Goal: Task Accomplishment & Management: Use online tool/utility

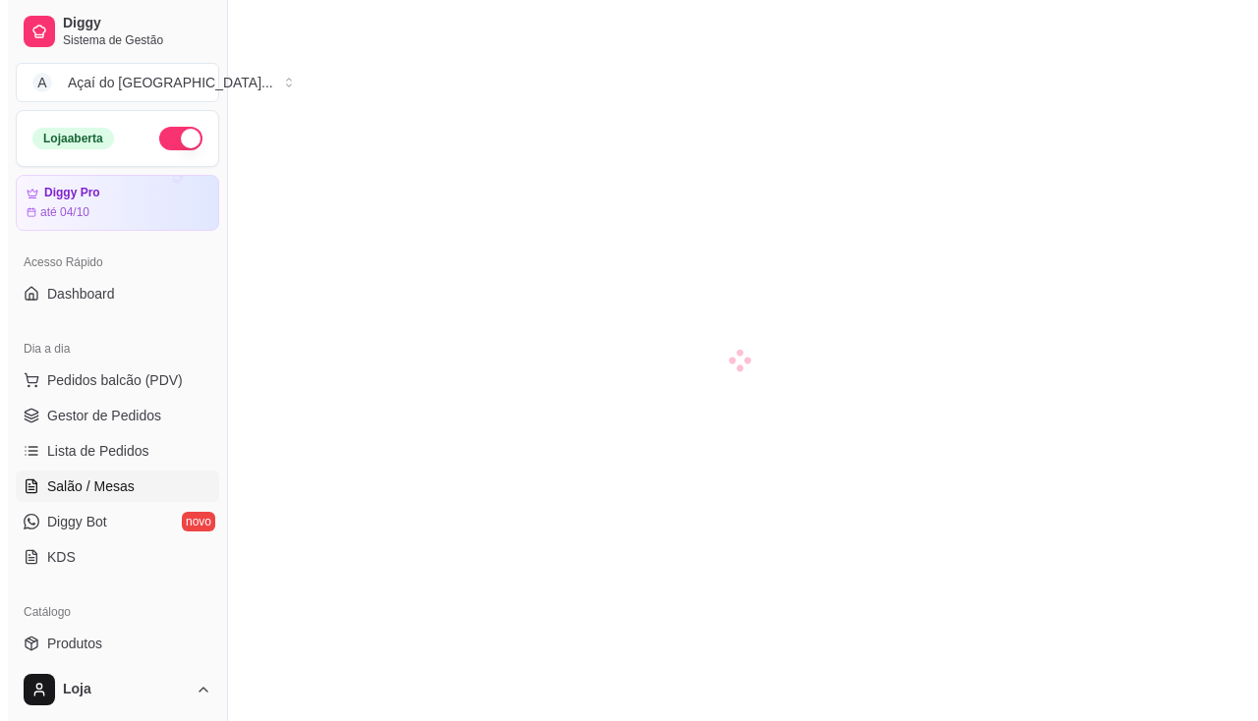
scroll to position [295, 0]
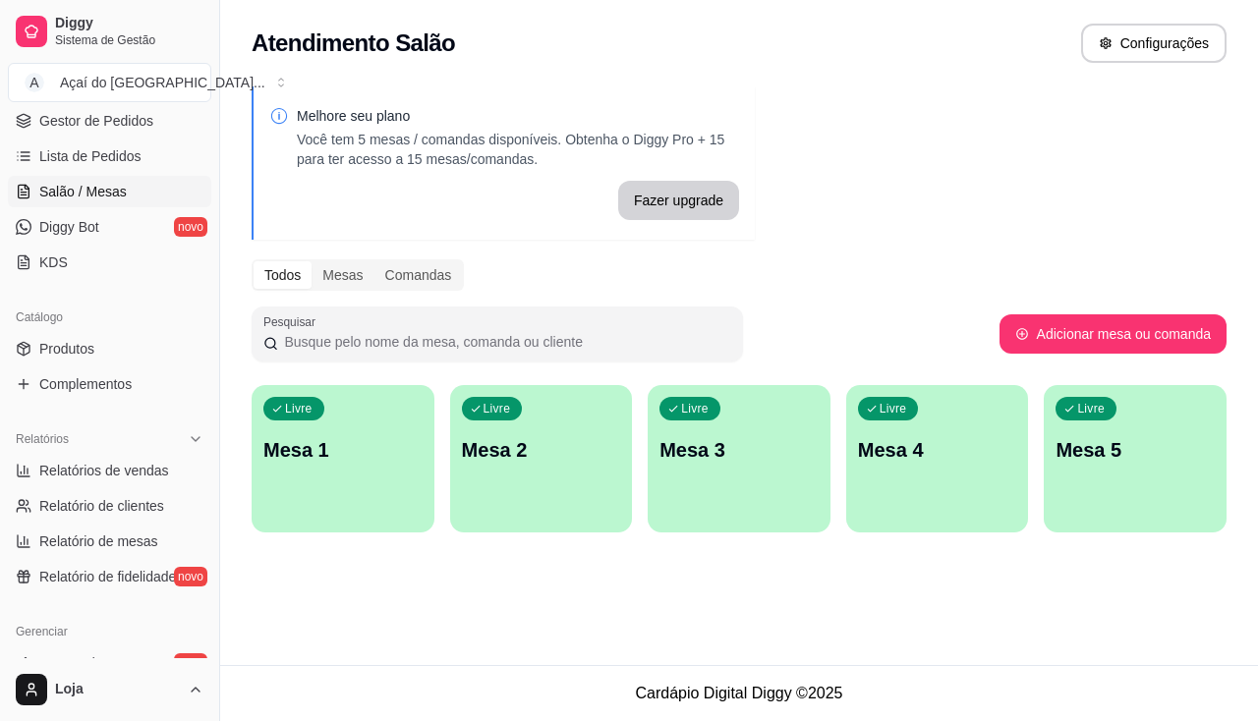
click at [341, 491] on div "Livre Mesa 1" at bounding box center [343, 447] width 183 height 124
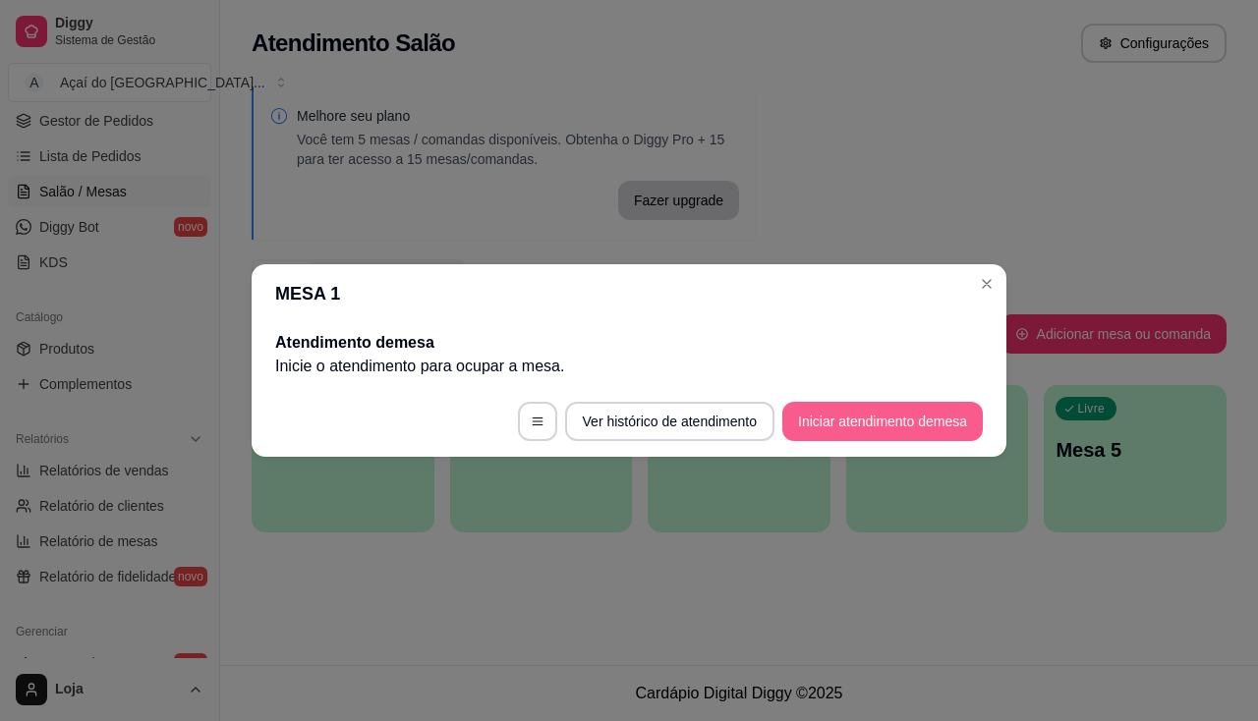
click at [947, 411] on button "Iniciar atendimento de mesa" at bounding box center [882, 421] width 201 height 39
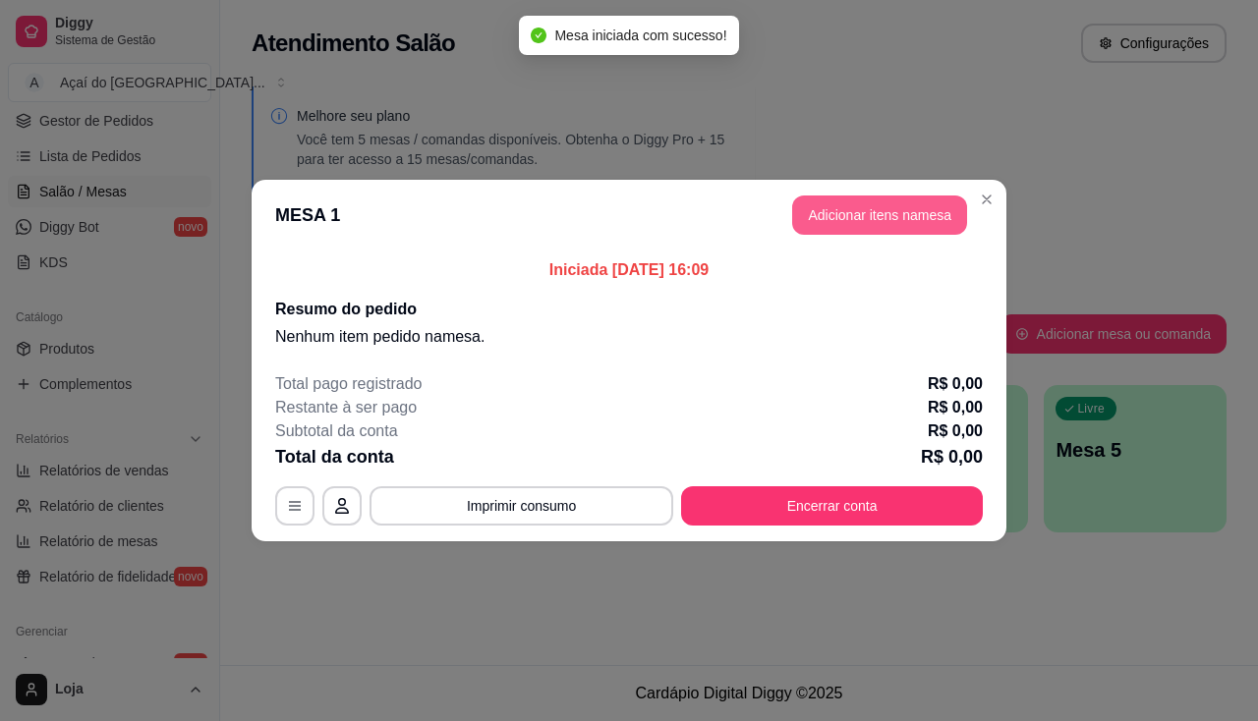
click at [894, 221] on button "Adicionar itens na mesa" at bounding box center [879, 215] width 175 height 39
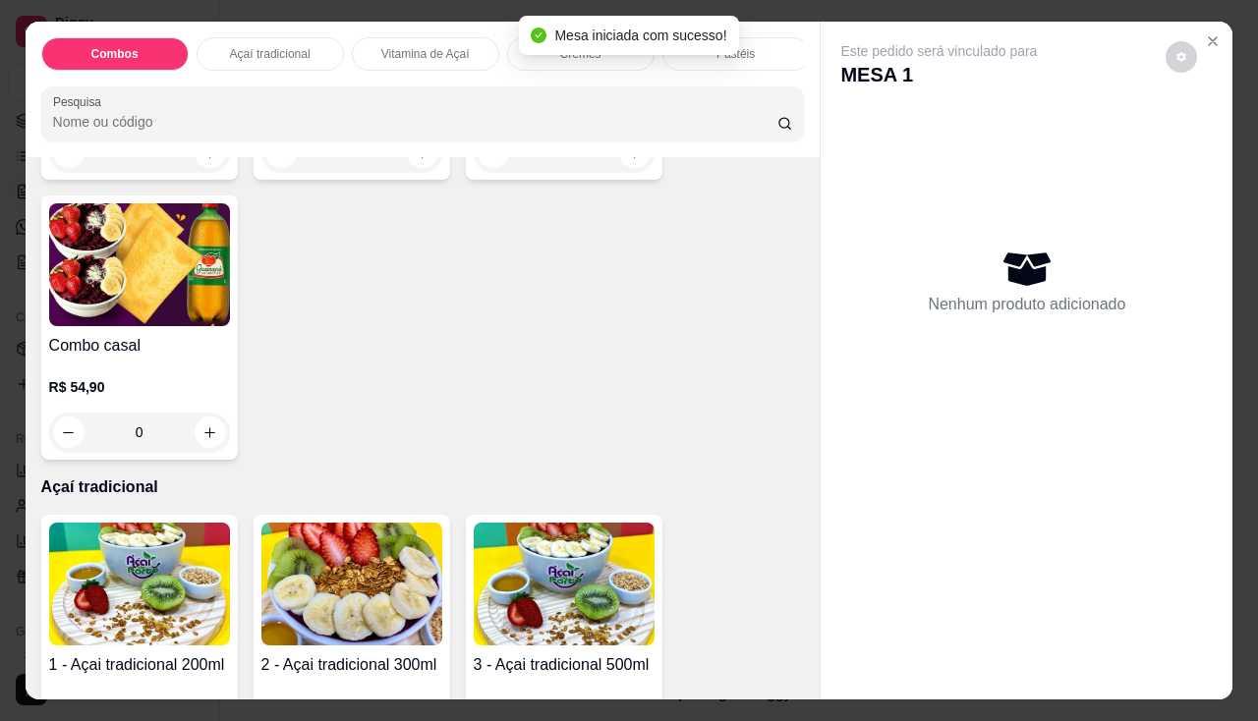
scroll to position [491, 0]
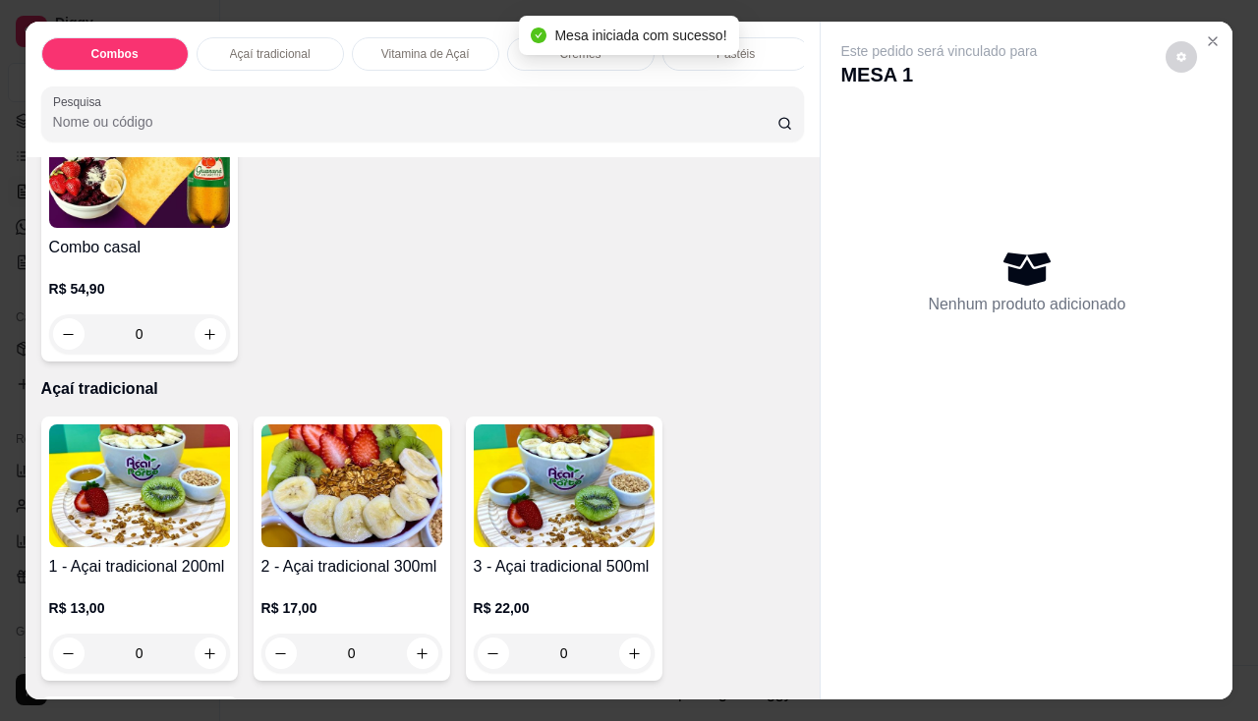
click at [319, 508] on img at bounding box center [351, 486] width 181 height 123
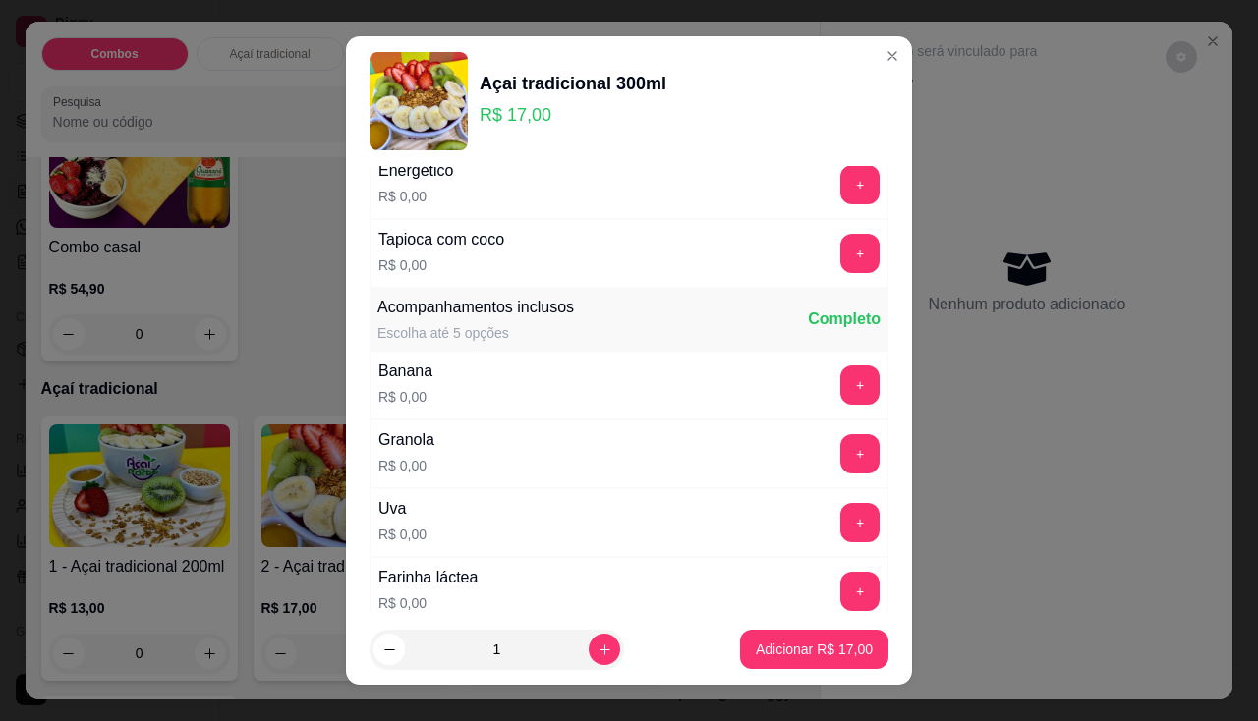
scroll to position [393, 0]
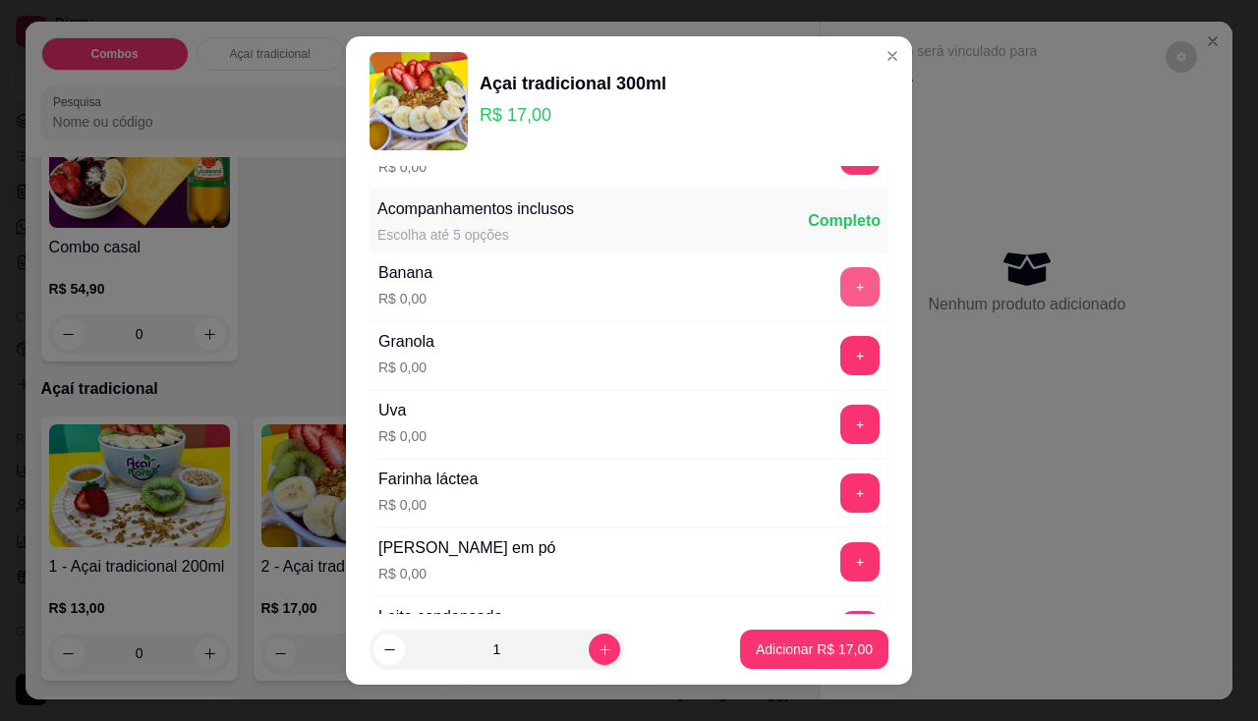
click at [840, 278] on button "+" at bounding box center [859, 286] width 39 height 39
click at [840, 361] on button "+" at bounding box center [859, 355] width 39 height 39
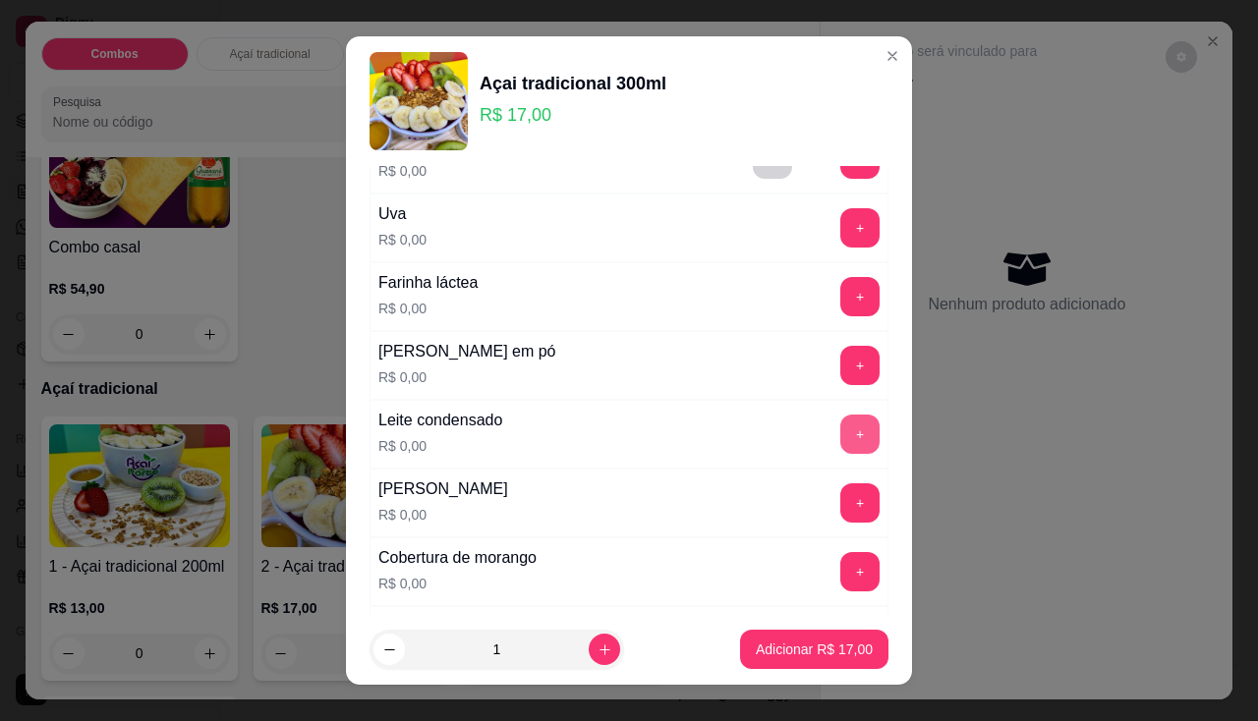
click at [840, 430] on button "+" at bounding box center [859, 434] width 39 height 39
click at [840, 383] on button "+" at bounding box center [859, 365] width 39 height 39
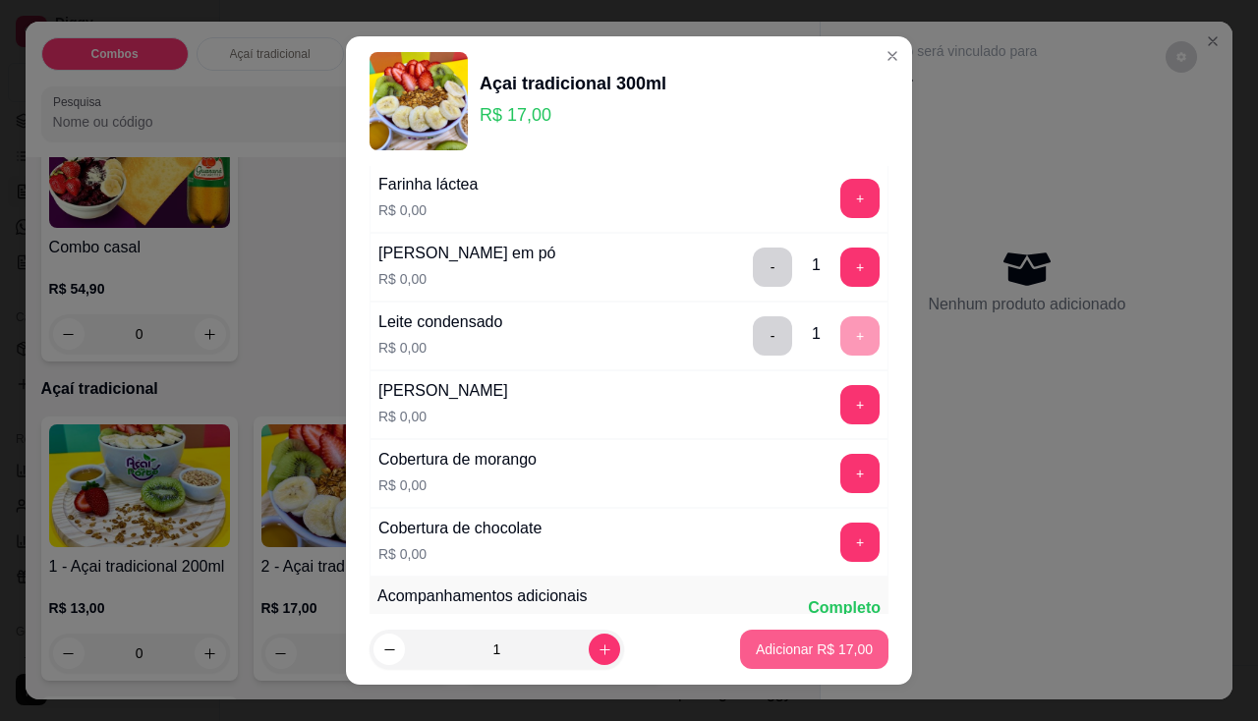
click at [769, 652] on p "Adicionar R$ 17,00" at bounding box center [814, 650] width 117 height 20
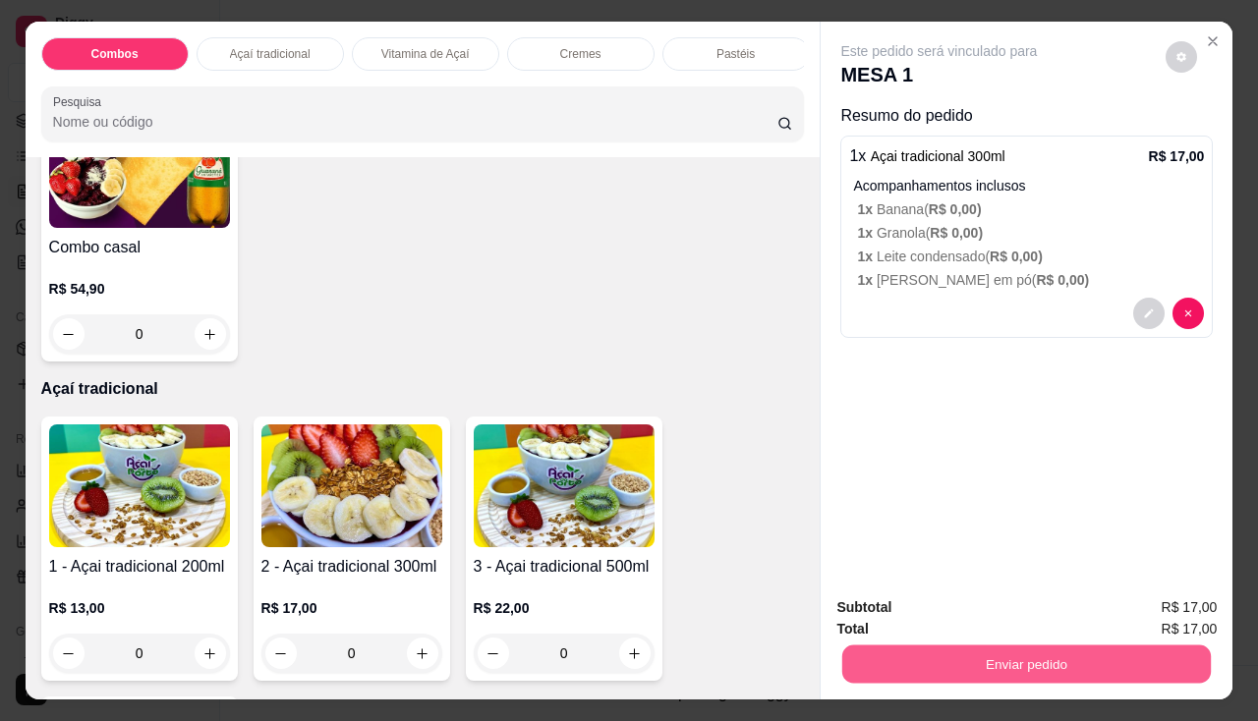
click at [937, 660] on button "Enviar pedido" at bounding box center [1026, 665] width 369 height 38
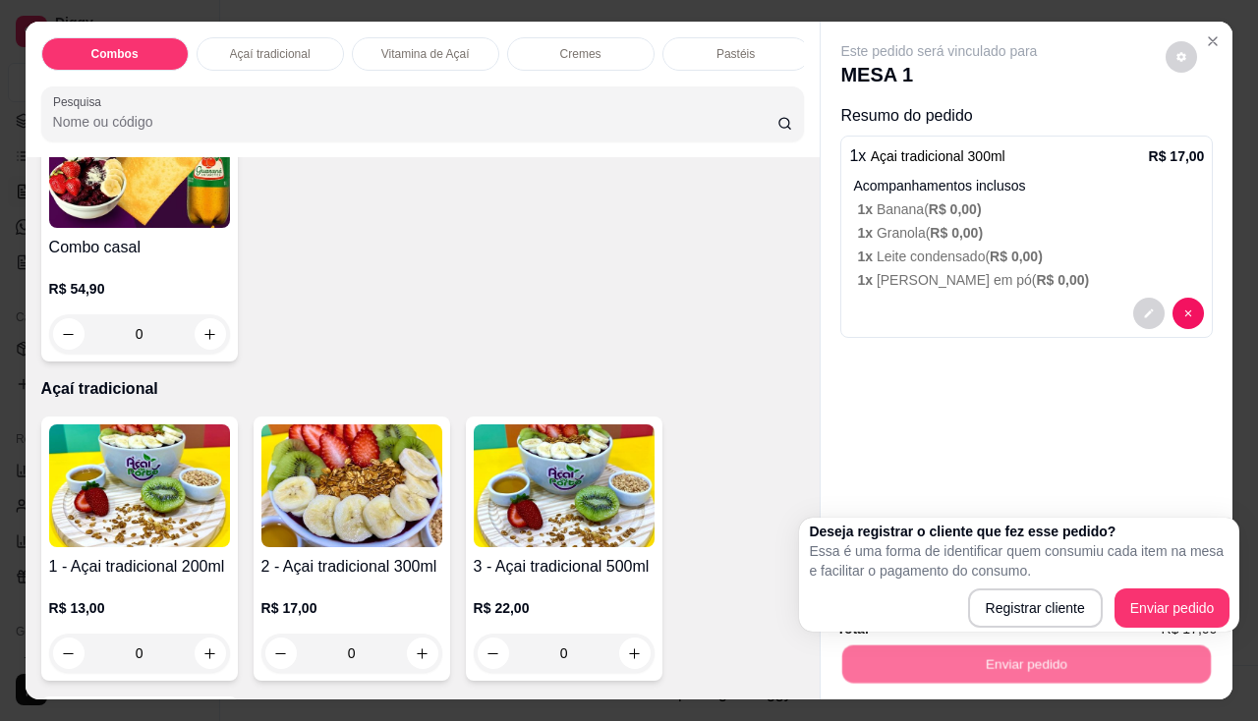
click at [947, 608] on div "Registrar cliente Enviar pedido" at bounding box center [1019, 608] width 421 height 39
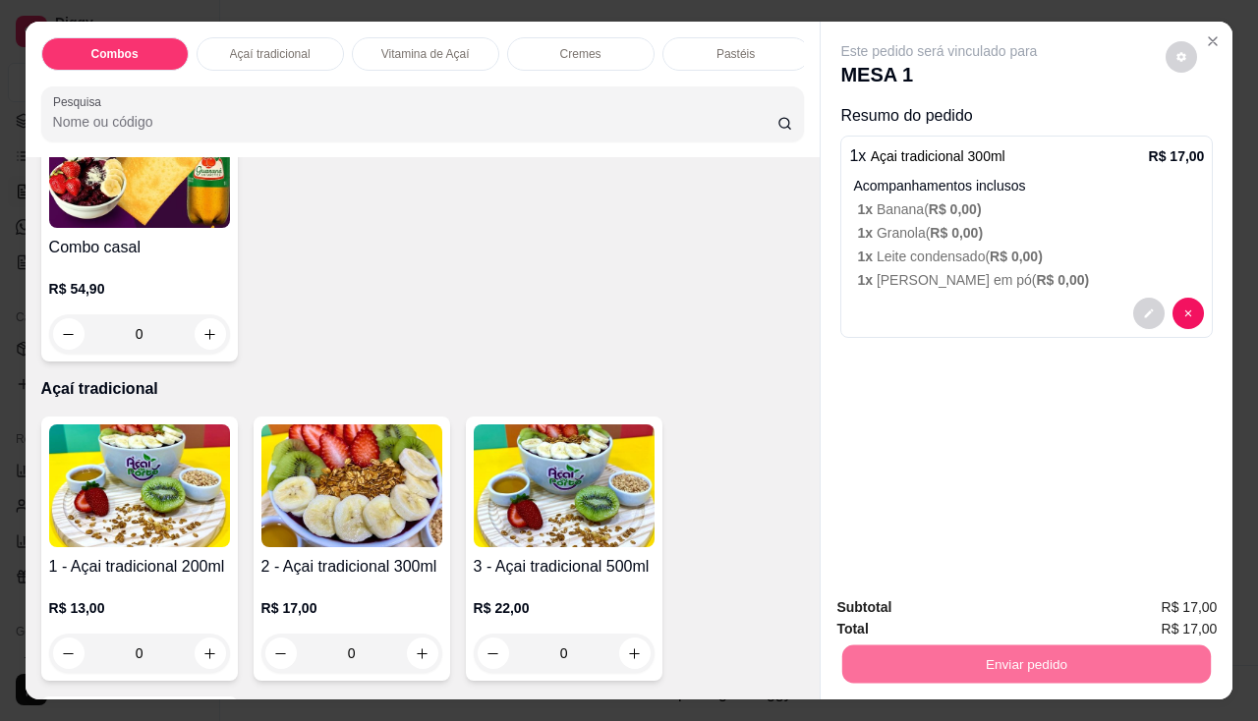
click at [1173, 617] on button "Enviar pedido" at bounding box center [1167, 609] width 108 height 36
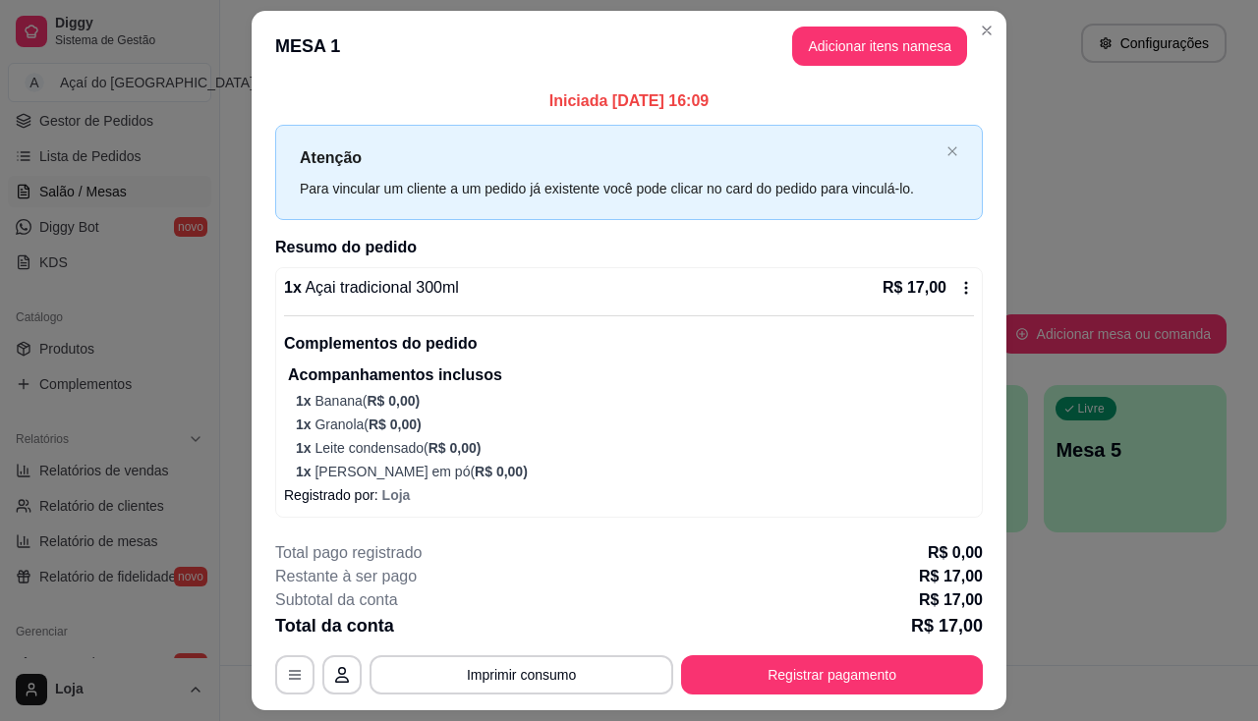
scroll to position [52, 0]
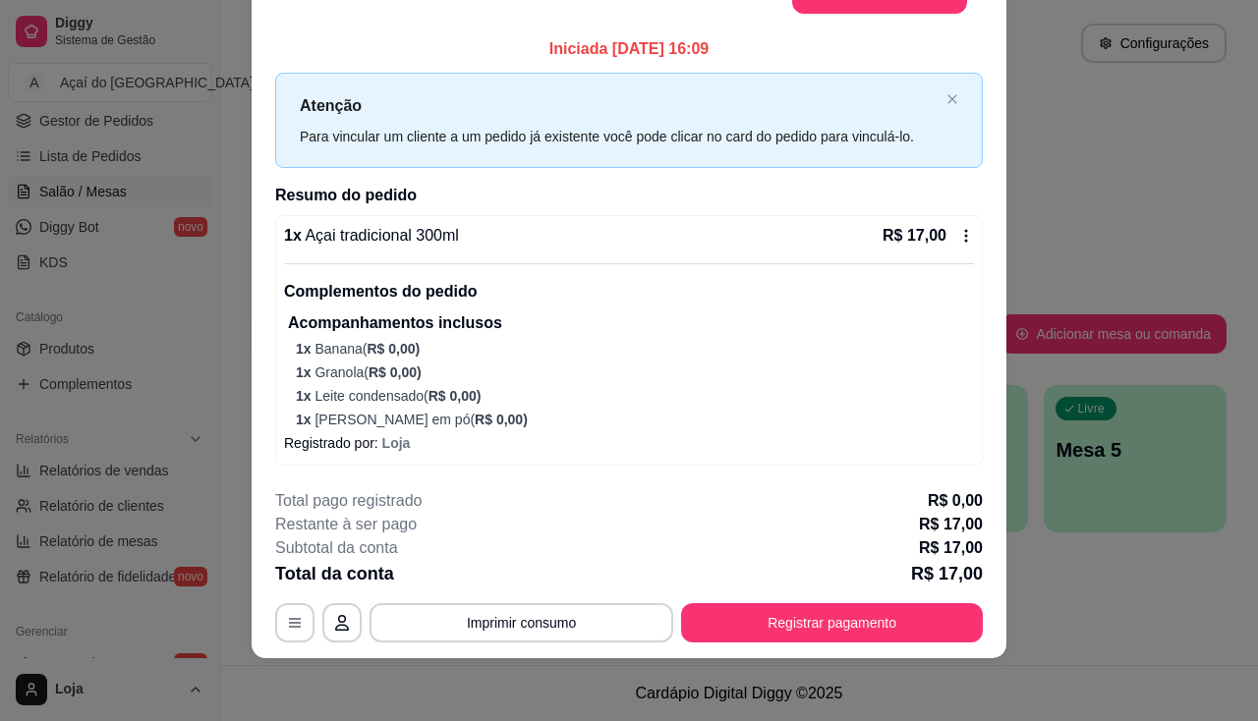
click at [751, 342] on p "1 x Banana ( R$ 0,00 )" at bounding box center [635, 349] width 678 height 20
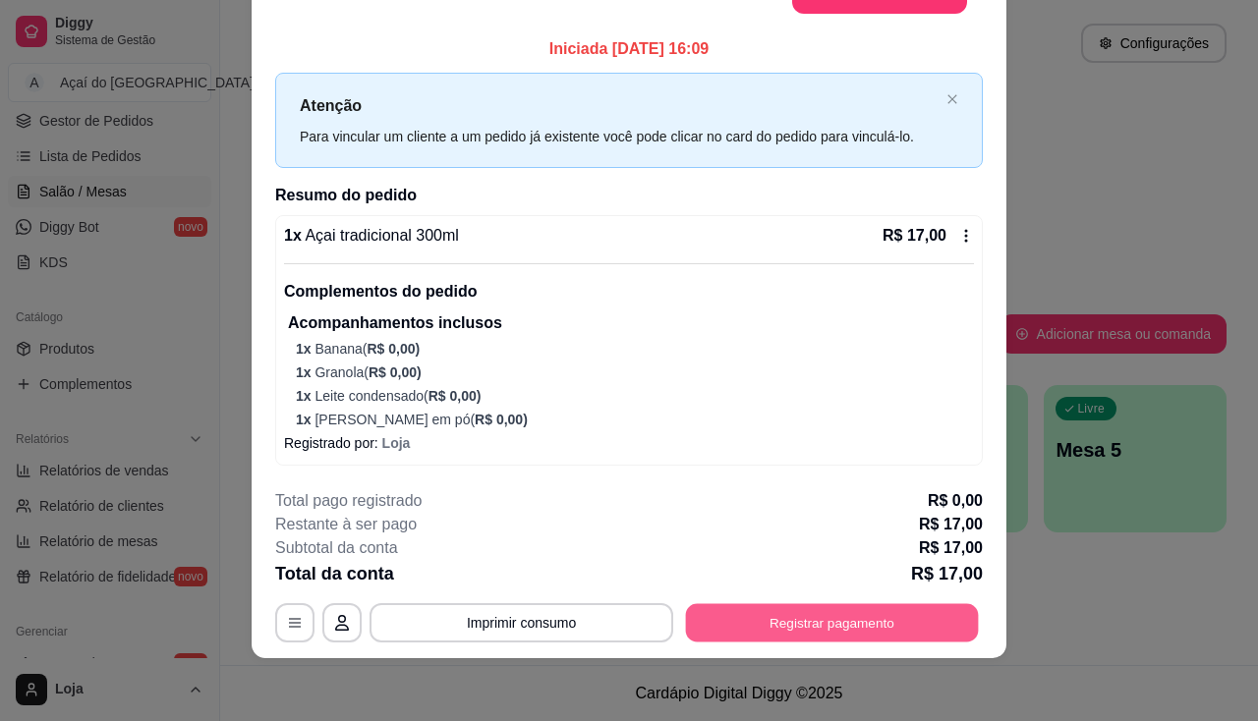
click at [852, 637] on button "Registrar pagamento" at bounding box center [832, 623] width 293 height 38
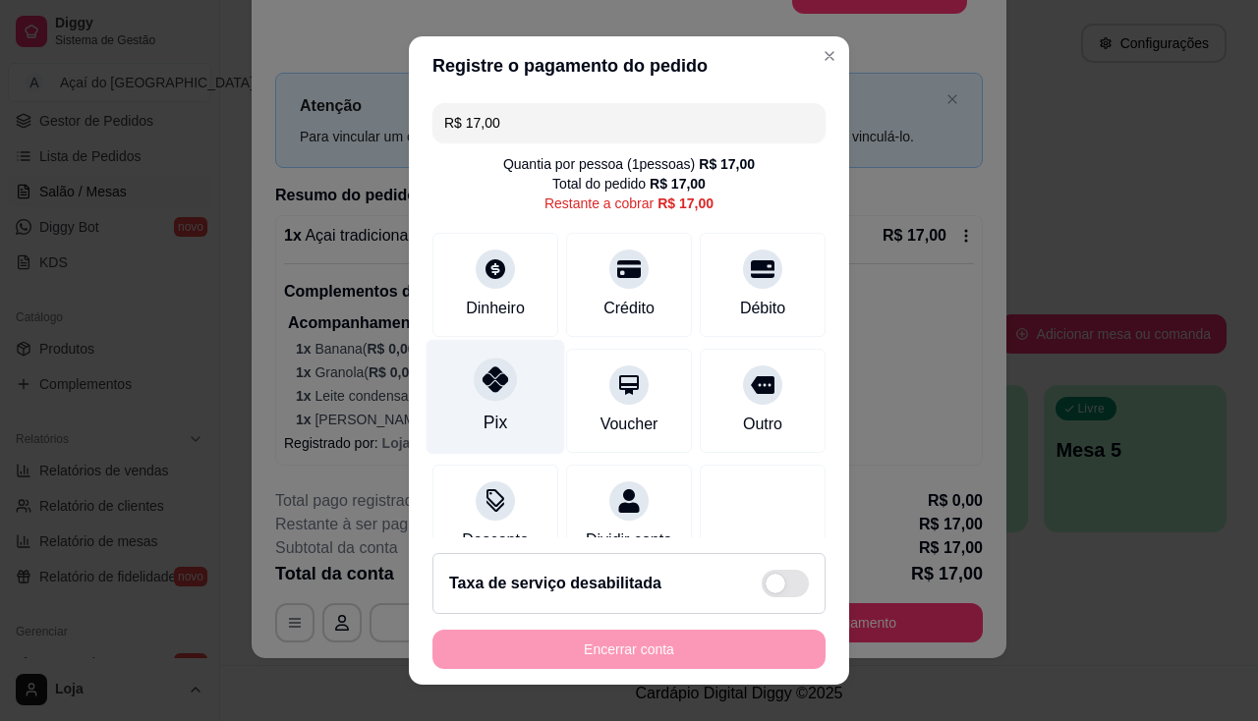
click at [484, 412] on div "Pix" at bounding box center [496, 423] width 24 height 26
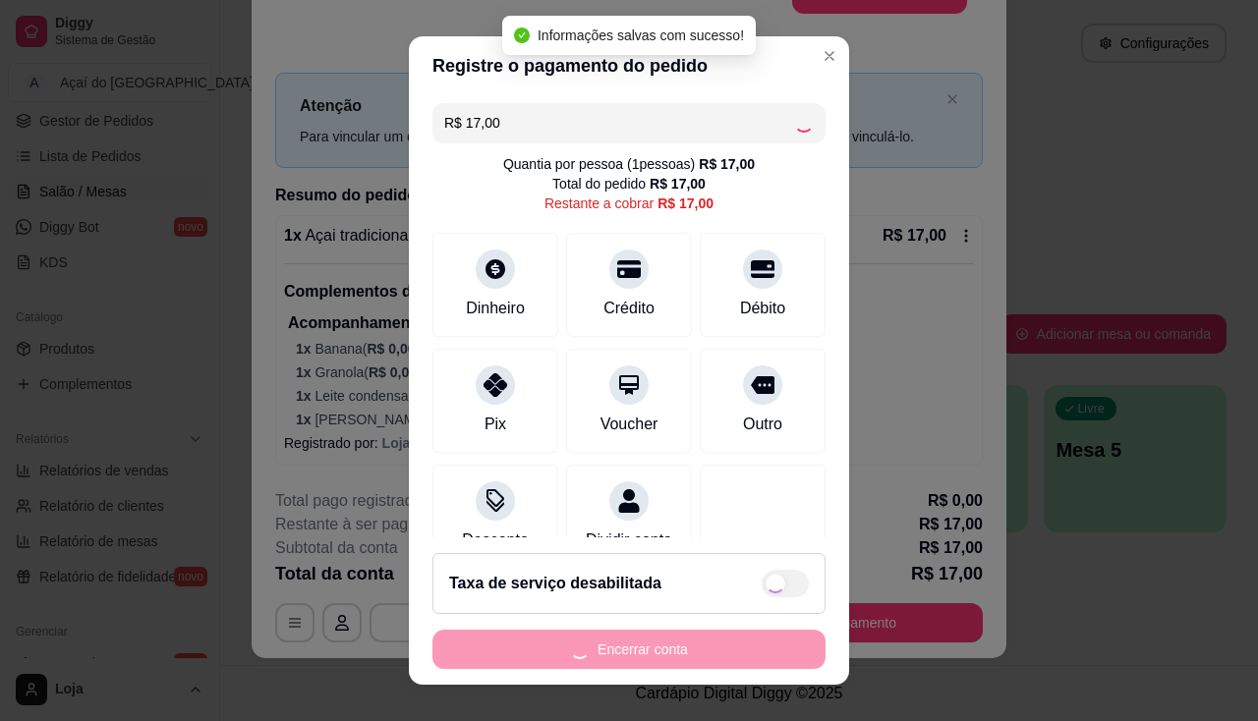
type input "R$ 0,00"
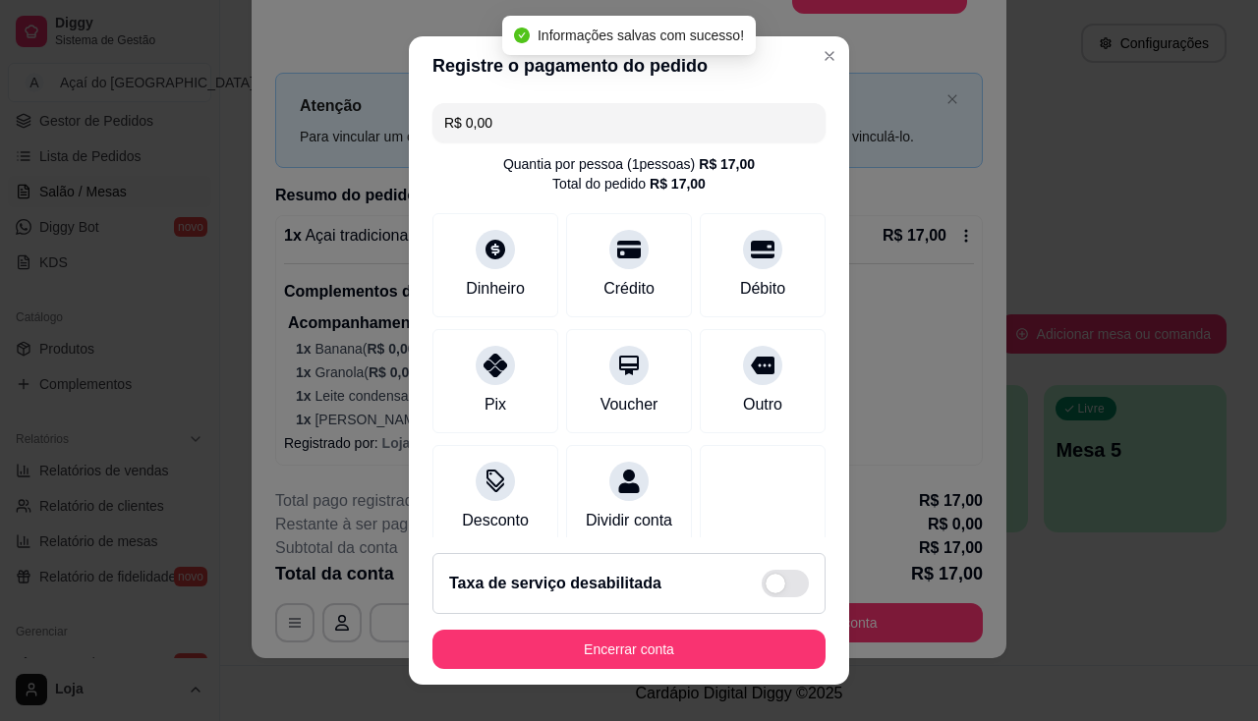
click at [592, 670] on footer "Taxa de serviço desabilitada Encerrar conta" at bounding box center [629, 611] width 440 height 147
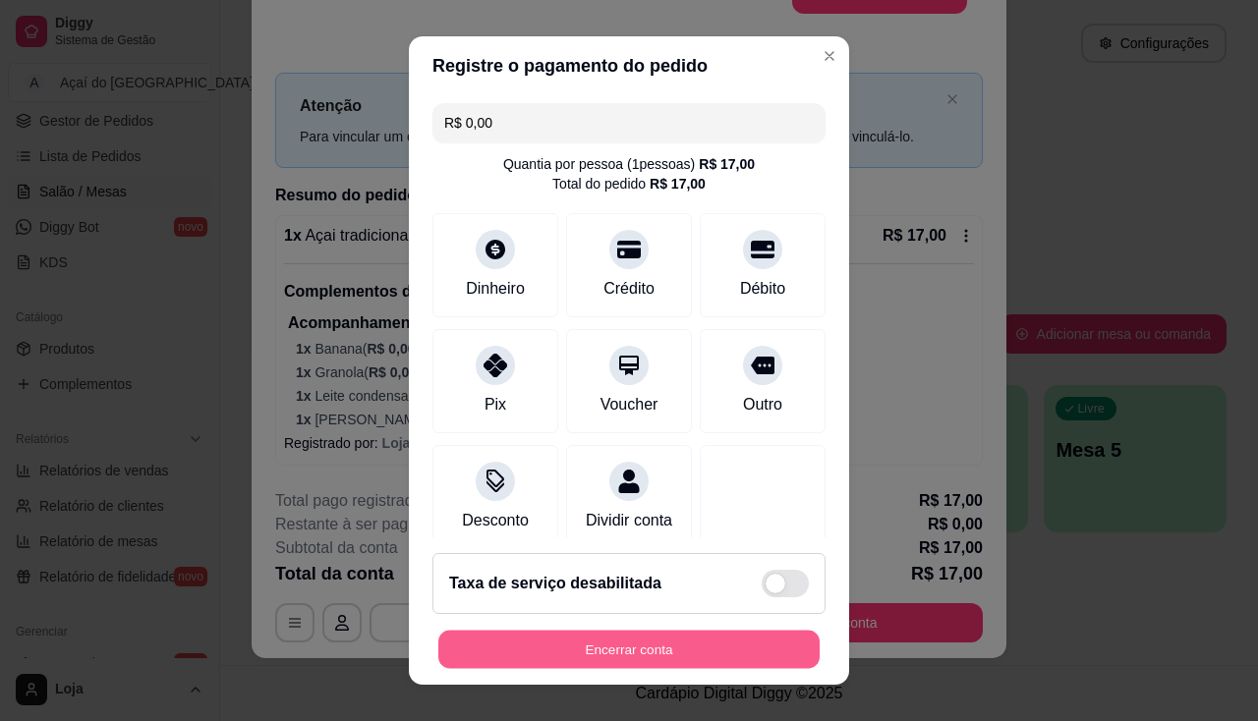
click at [634, 646] on button "Encerrar conta" at bounding box center [628, 650] width 381 height 38
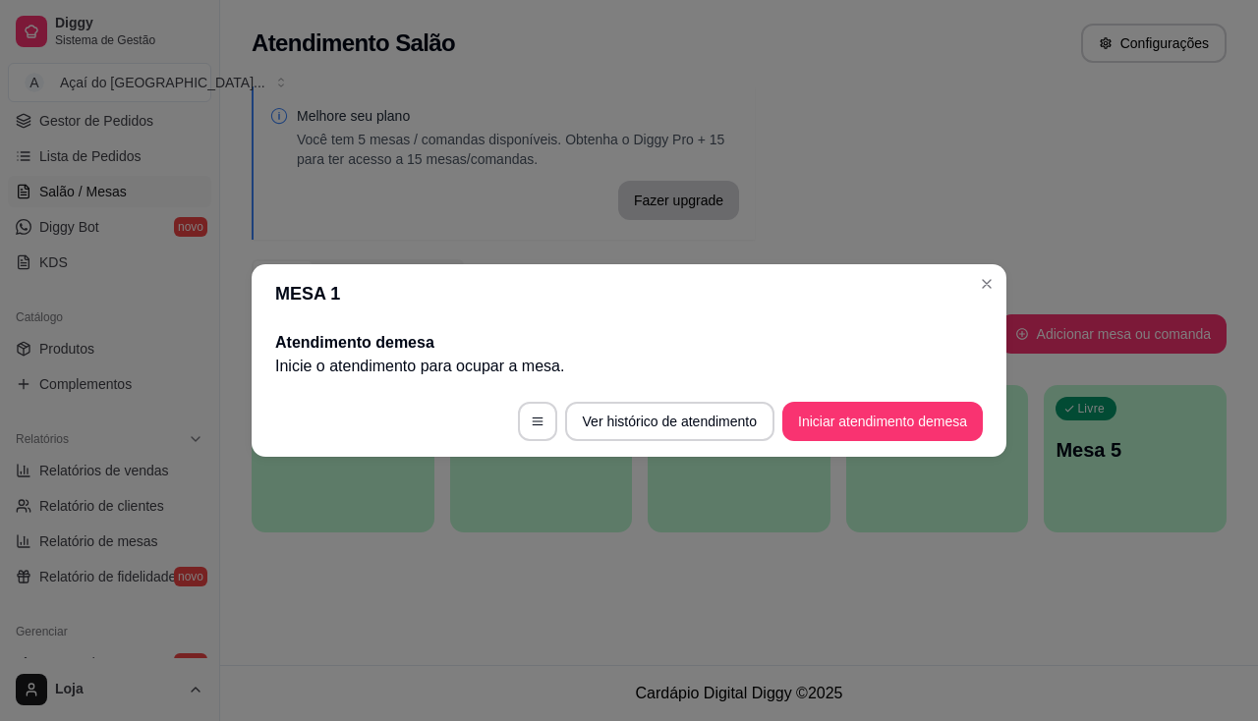
scroll to position [0, 0]
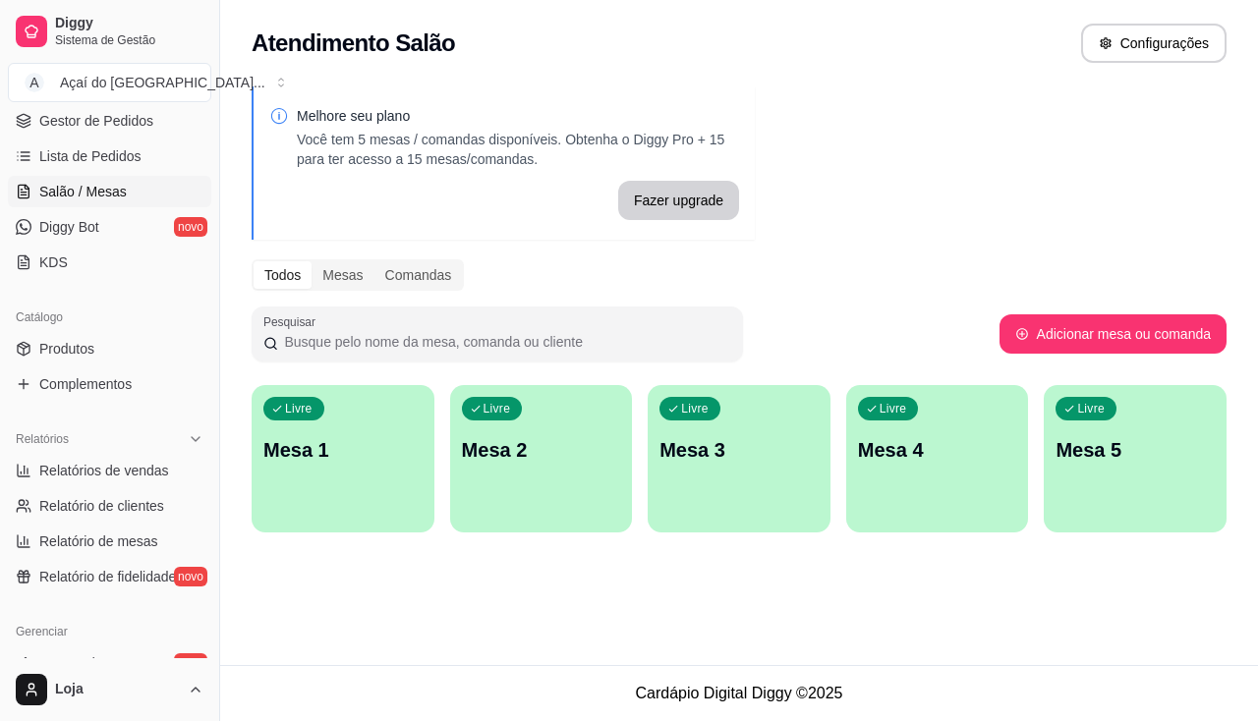
click at [505, 460] on p "Mesa 2" at bounding box center [541, 450] width 159 height 28
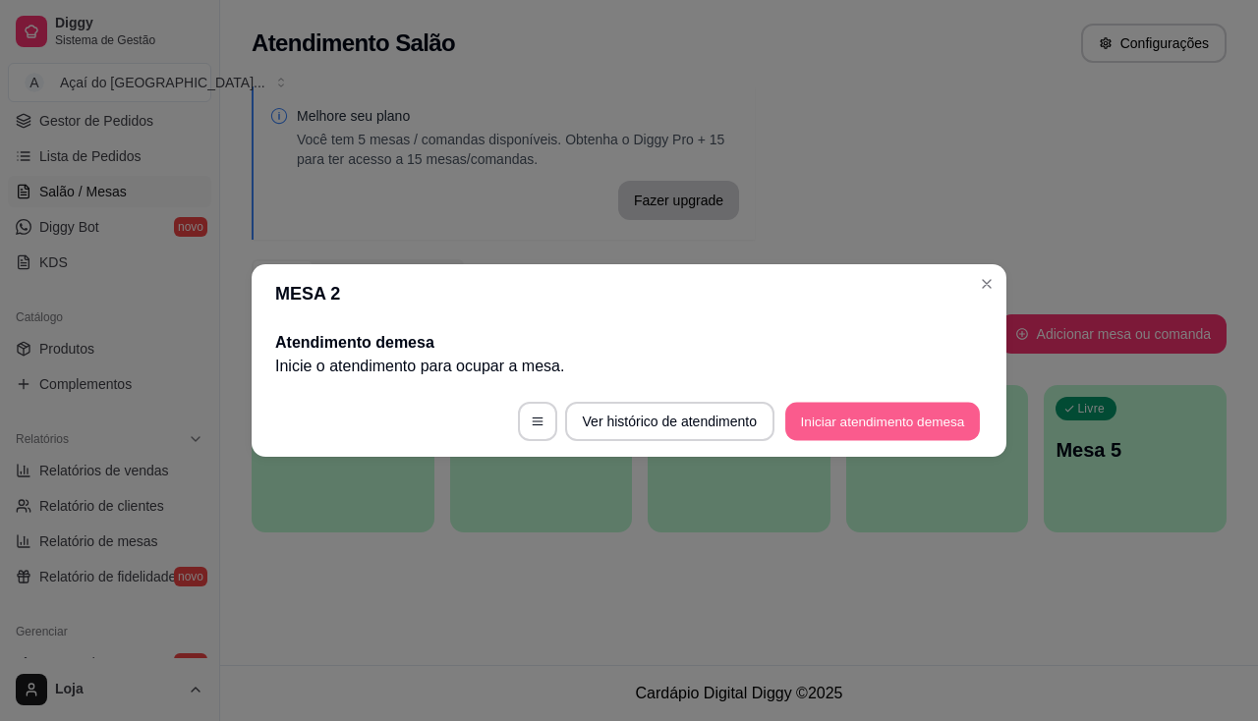
click at [908, 437] on button "Iniciar atendimento de mesa" at bounding box center [882, 422] width 195 height 38
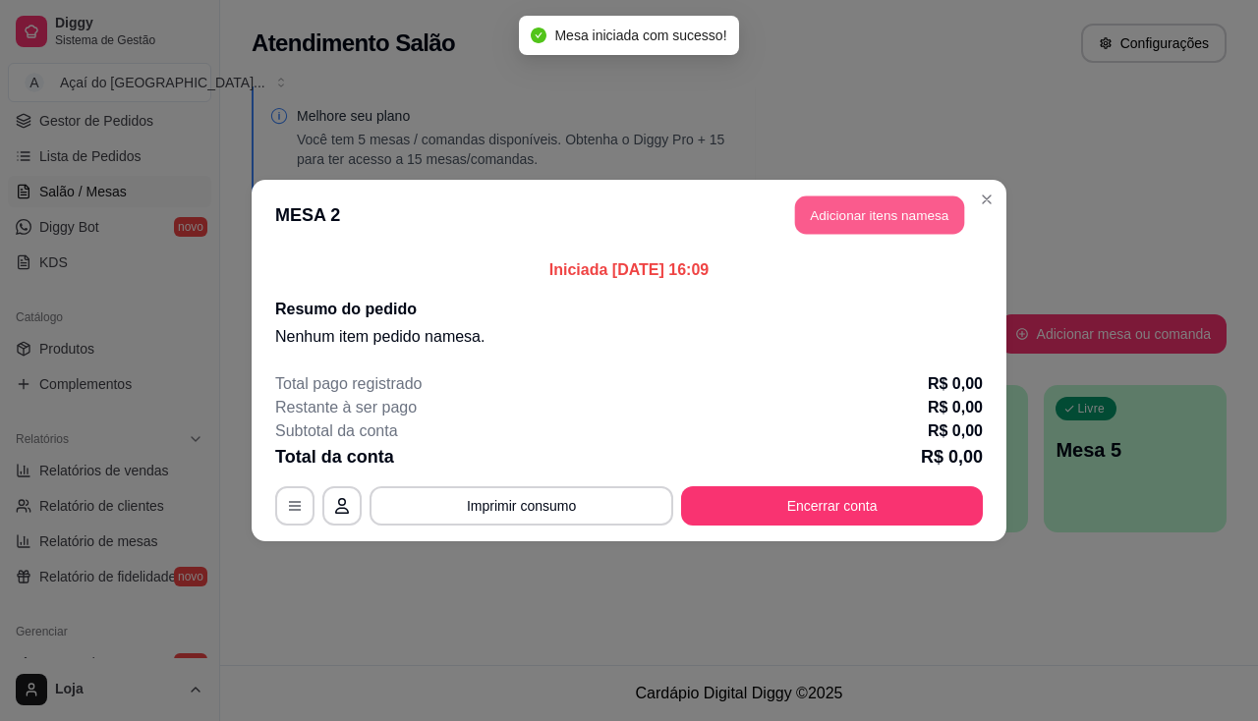
click at [852, 198] on button "Adicionar itens na mesa" at bounding box center [879, 216] width 169 height 38
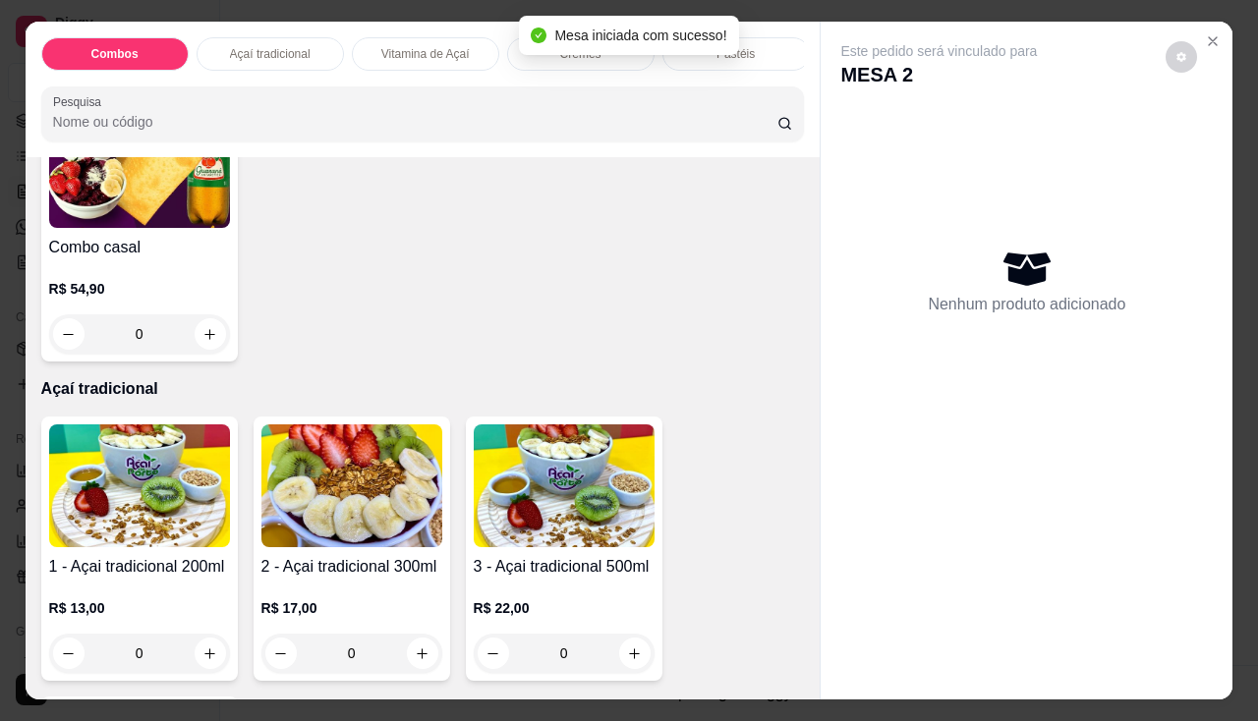
scroll to position [590, 0]
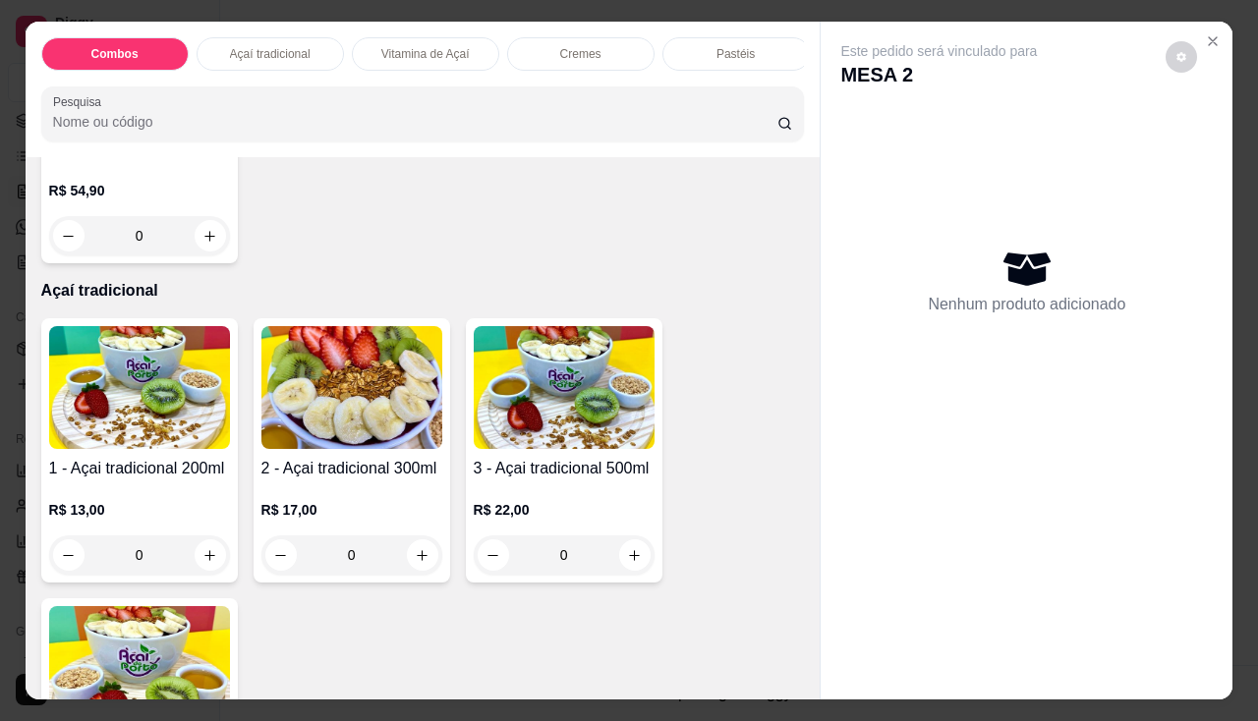
click at [427, 557] on div "0" at bounding box center [351, 555] width 181 height 39
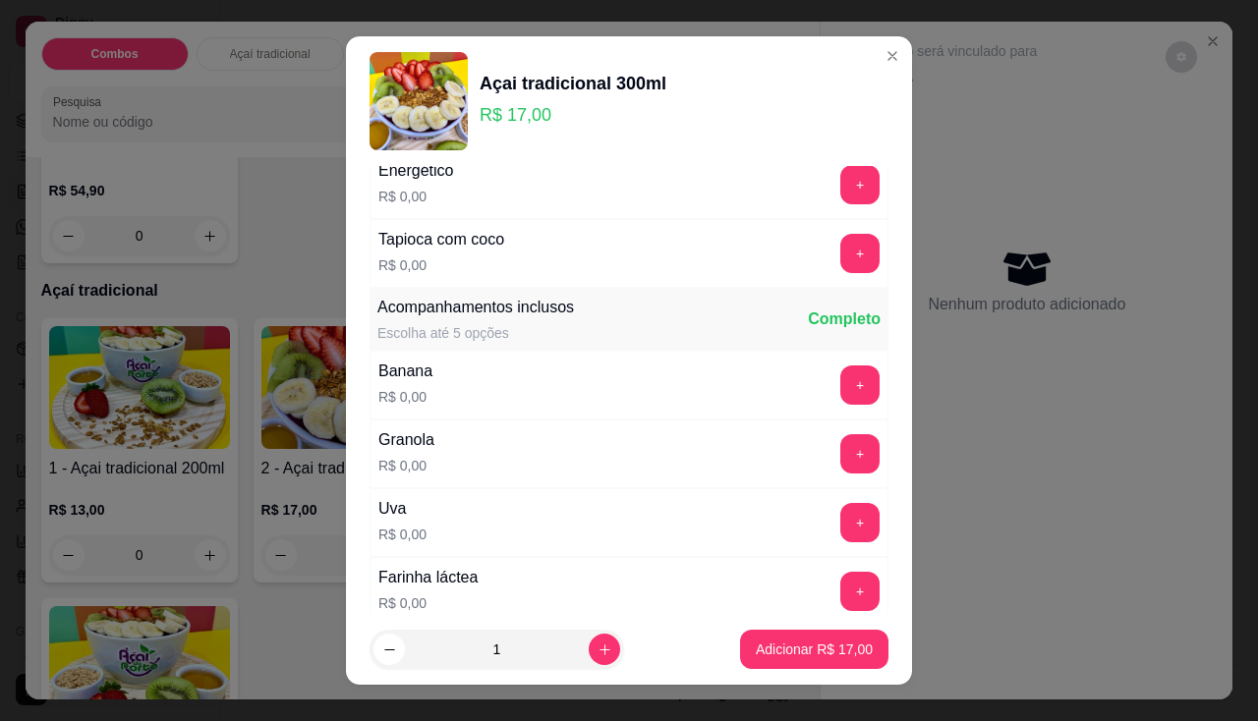
scroll to position [393, 0]
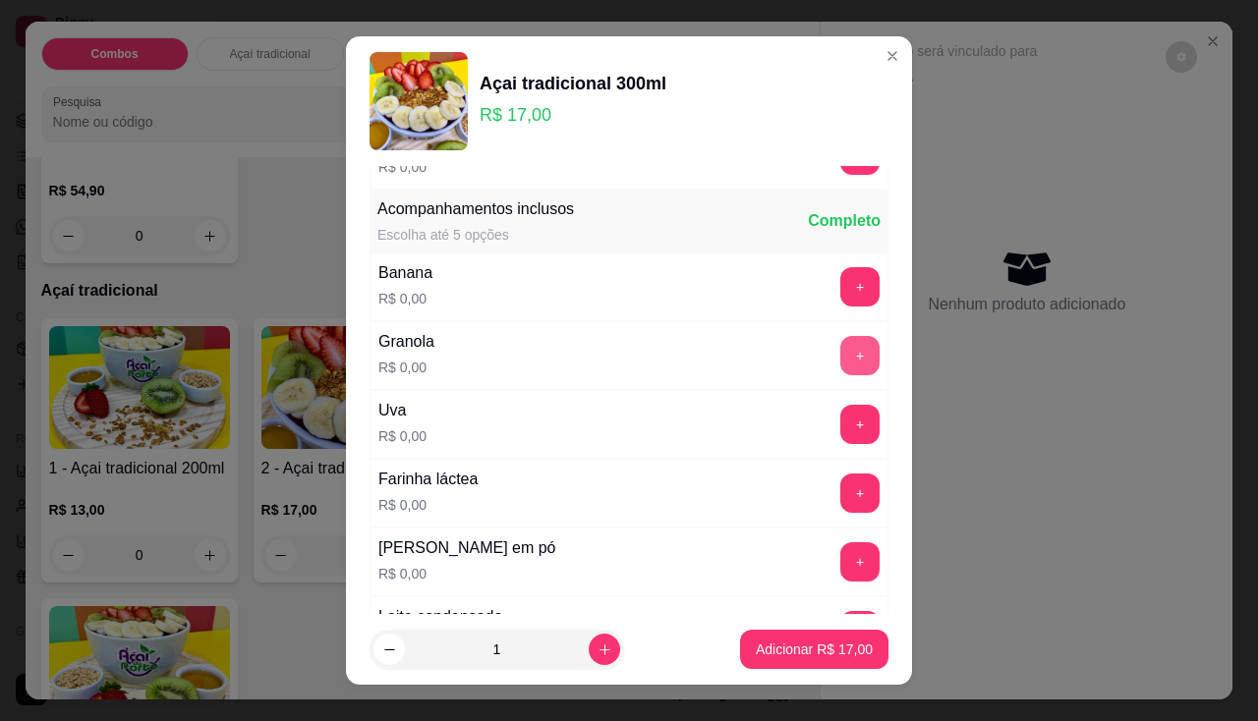
click at [840, 363] on button "+" at bounding box center [859, 355] width 39 height 39
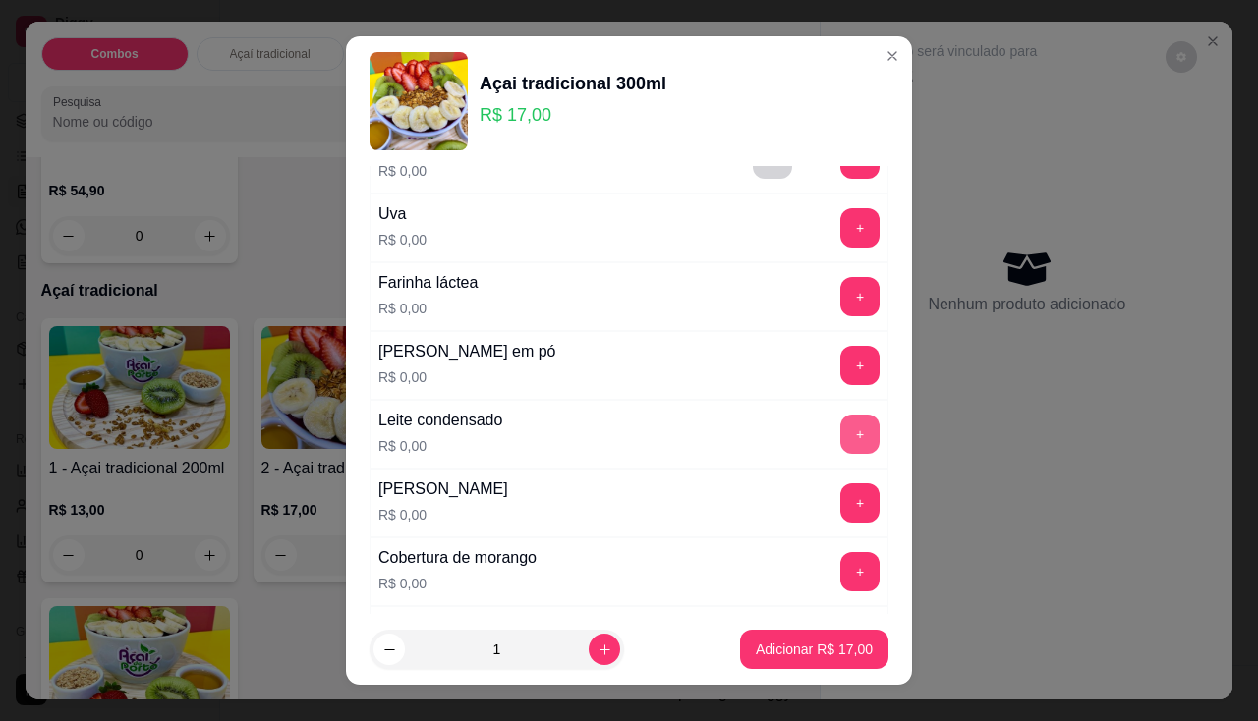
click at [840, 450] on button "+" at bounding box center [859, 434] width 39 height 39
click at [820, 646] on p "Adicionar R$ 17,00" at bounding box center [814, 650] width 117 height 20
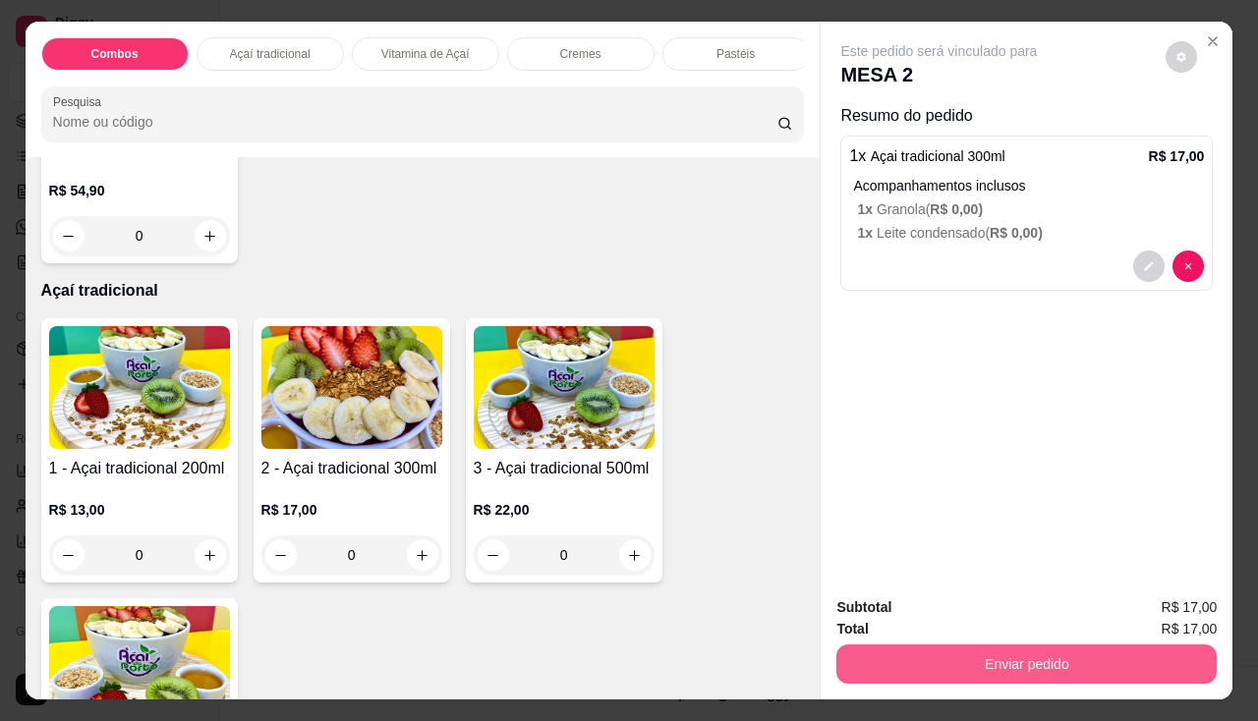
click at [896, 651] on button "Enviar pedido" at bounding box center [1026, 664] width 380 height 39
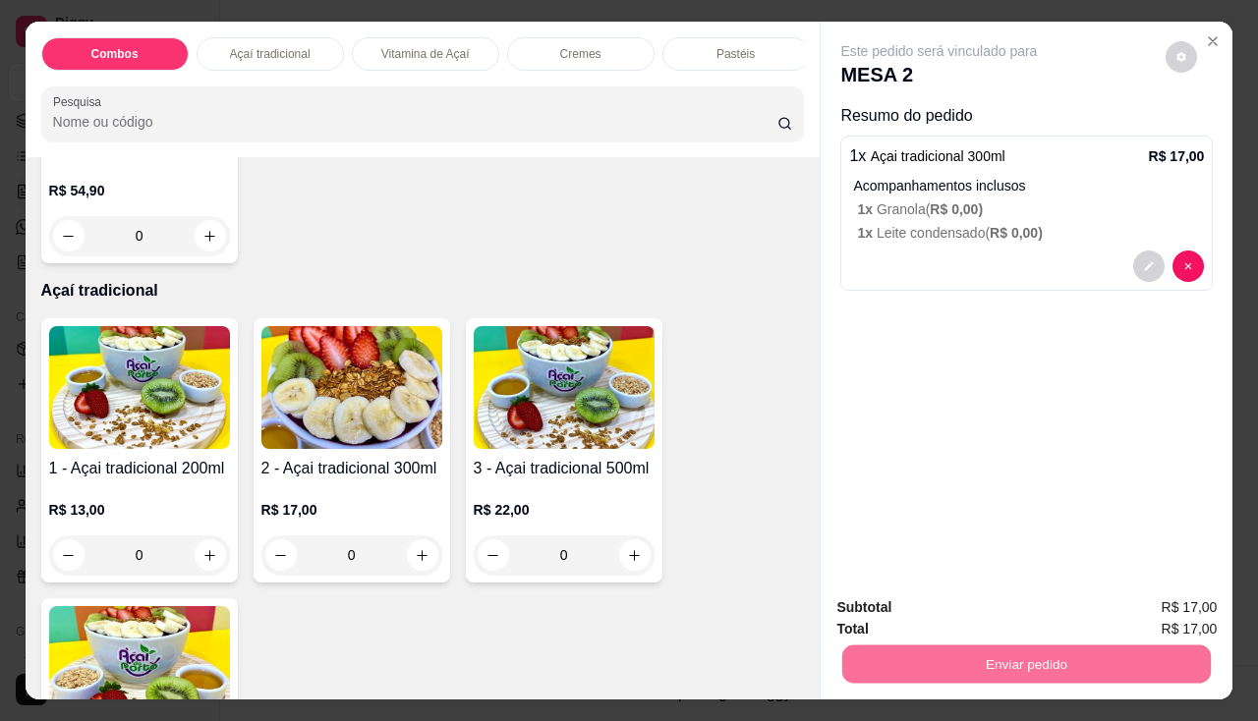
click at [1190, 613] on button "Enviar pedido" at bounding box center [1166, 609] width 111 height 37
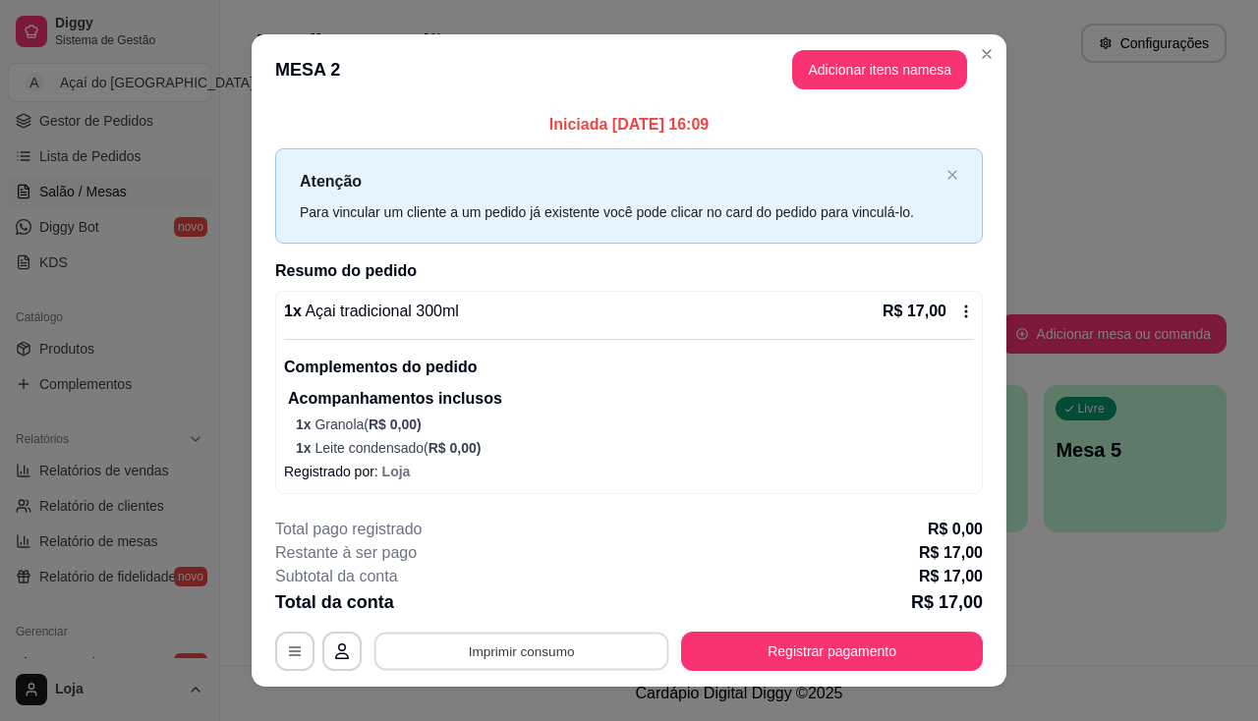
click at [493, 651] on button "Imprimir consumo" at bounding box center [521, 652] width 295 height 38
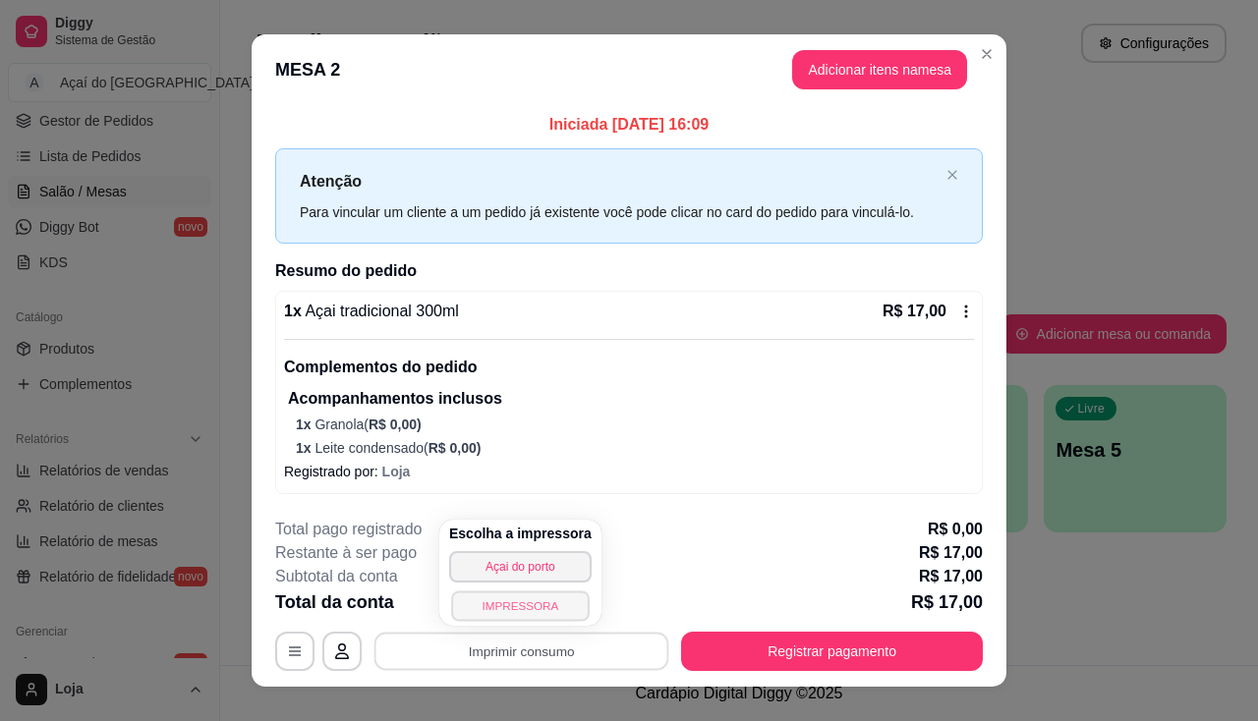
click at [504, 601] on button "IMPRESSORA" at bounding box center [520, 606] width 138 height 30
